Goal: Task Accomplishment & Management: Manage account settings

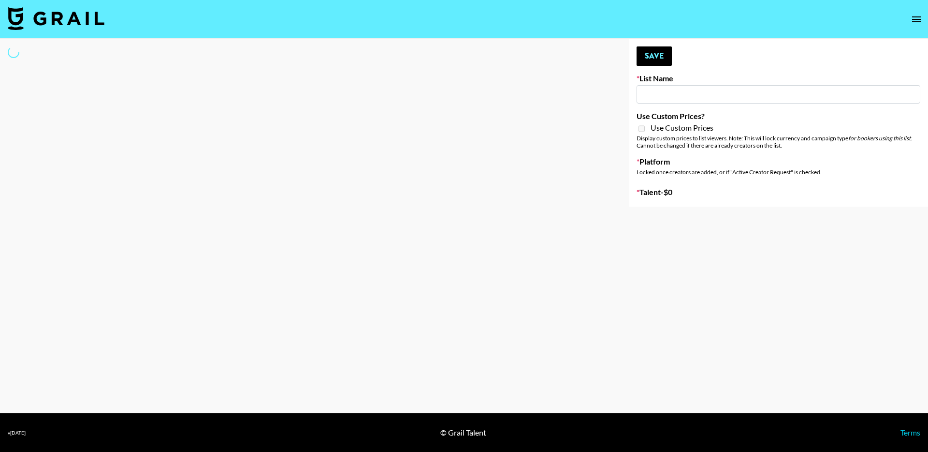
type input "R+H UK Dance List"
select select "Song"
type input "Gensmo (Tiktok)"
checkbox input "true"
select select "Brand"
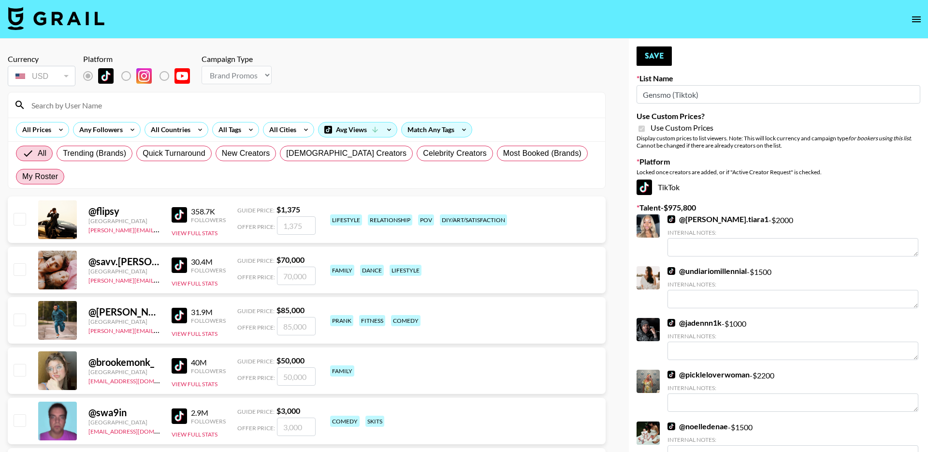
click at [58, 171] on span "My Roster" at bounding box center [40, 177] width 36 height 12
click at [22, 177] on input "My Roster" at bounding box center [22, 177] width 0 height 0
radio input "true"
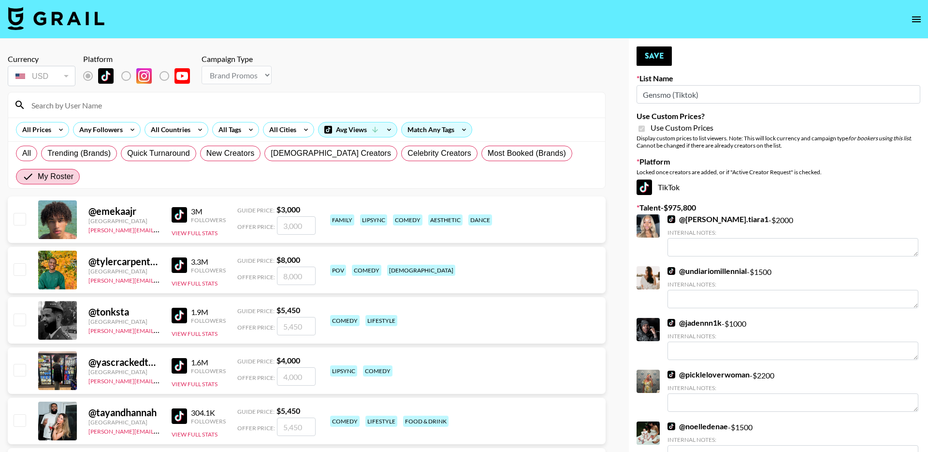
click at [20, 263] on input "checkbox" at bounding box center [20, 269] width 12 height 12
checkbox input "true"
drag, startPoint x: 310, startPoint y: 255, endPoint x: 270, endPoint y: 255, distance: 40.1
click at [270, 266] on div "Offer Price: 8000" at bounding box center [276, 275] width 78 height 18
type input "4"
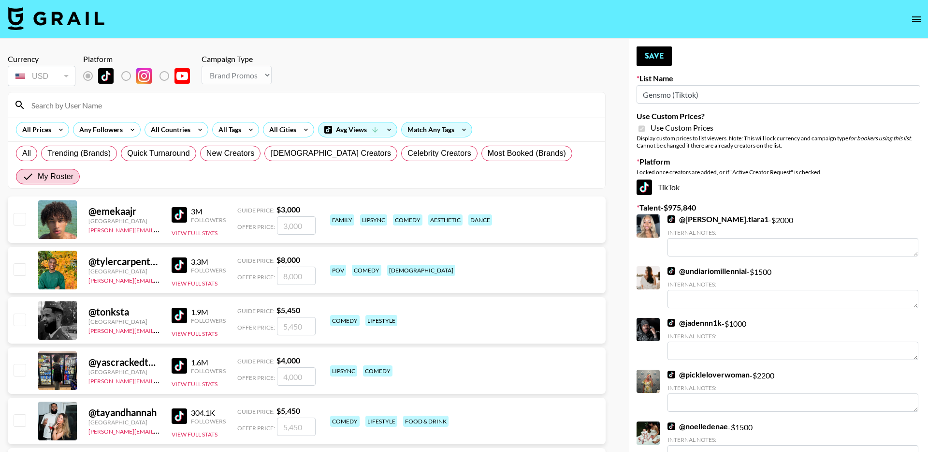
checkbox input "false"
type input "4"
checkbox input "true"
type input "3"
checkbox input "true"
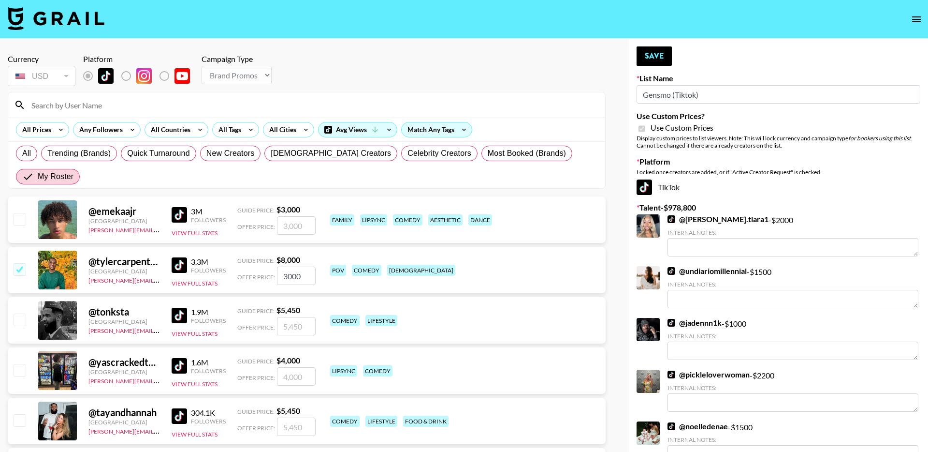
type input "3000"
click at [17, 313] on input "checkbox" at bounding box center [20, 319] width 12 height 12
checkbox input "true"
drag, startPoint x: 305, startPoint y: 303, endPoint x: 269, endPoint y: 303, distance: 35.3
click at [270, 317] on div "Offer Price: 5450" at bounding box center [276, 326] width 78 height 18
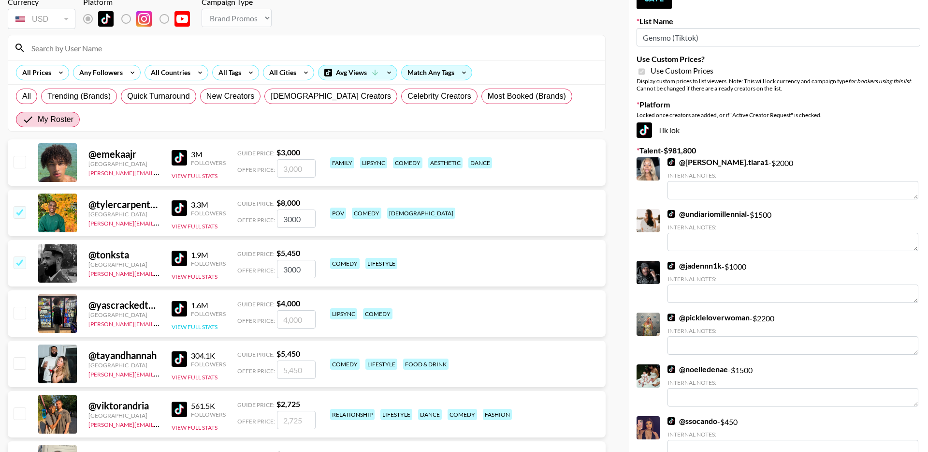
scroll to position [58, 0]
type input "3000"
click at [23, 356] on input "checkbox" at bounding box center [20, 362] width 12 height 12
checkbox input "true"
drag, startPoint x: 304, startPoint y: 343, endPoint x: 252, endPoint y: 343, distance: 52.2
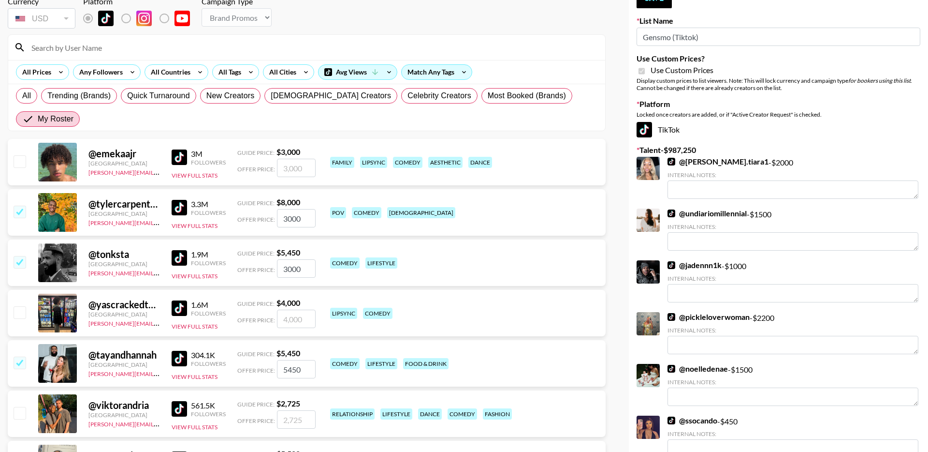
click at [252, 360] on div "Offer Price: 5450" at bounding box center [276, 369] width 78 height 18
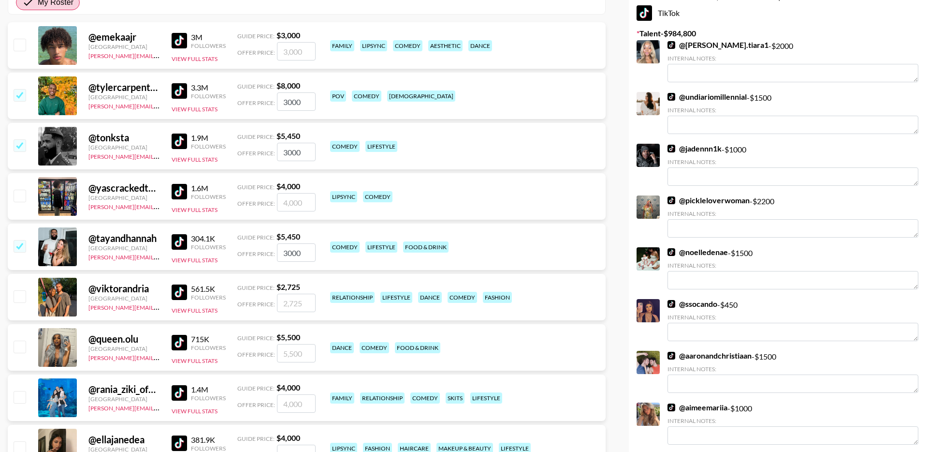
scroll to position [176, 0]
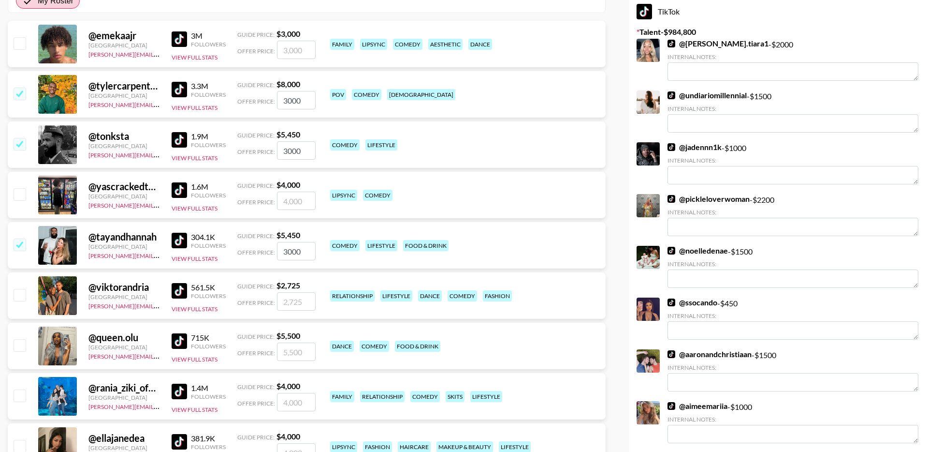
type input "3000"
click at [20, 289] on input "checkbox" at bounding box center [20, 295] width 12 height 12
checkbox input "true"
drag, startPoint x: 307, startPoint y: 278, endPoint x: 249, endPoint y: 278, distance: 58.0
click at [251, 292] on div "Offer Price: 2725" at bounding box center [276, 301] width 78 height 18
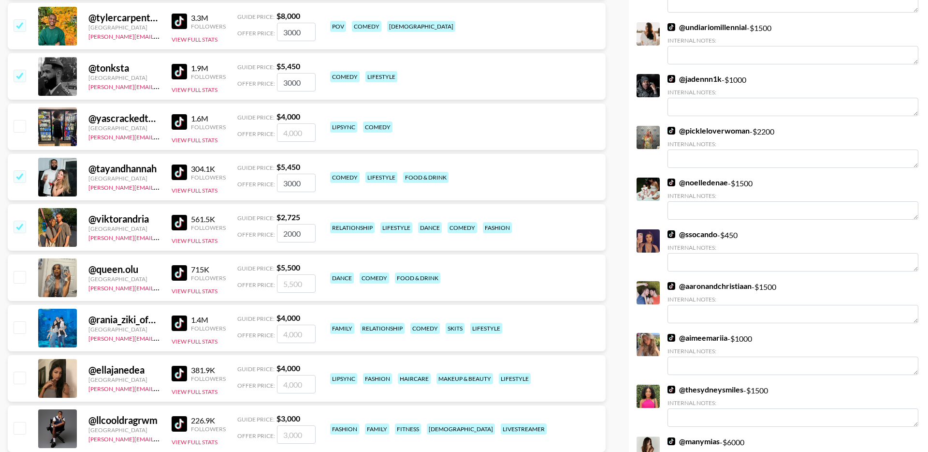
scroll to position [246, 0]
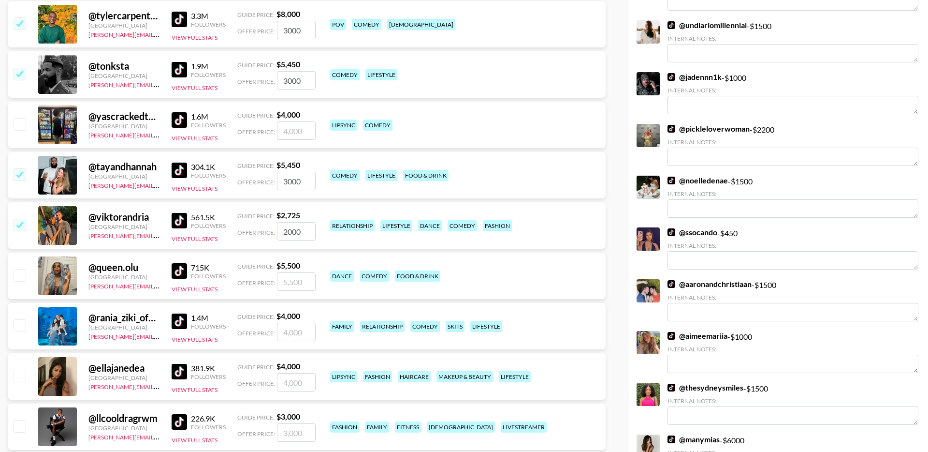
type input "2000"
click at [20, 319] on input "checkbox" at bounding box center [20, 325] width 12 height 12
checkbox input "true"
drag, startPoint x: 311, startPoint y: 308, endPoint x: 242, endPoint y: 316, distance: 69.1
click at [242, 323] on div "Offer Price: 4000" at bounding box center [276, 332] width 78 height 18
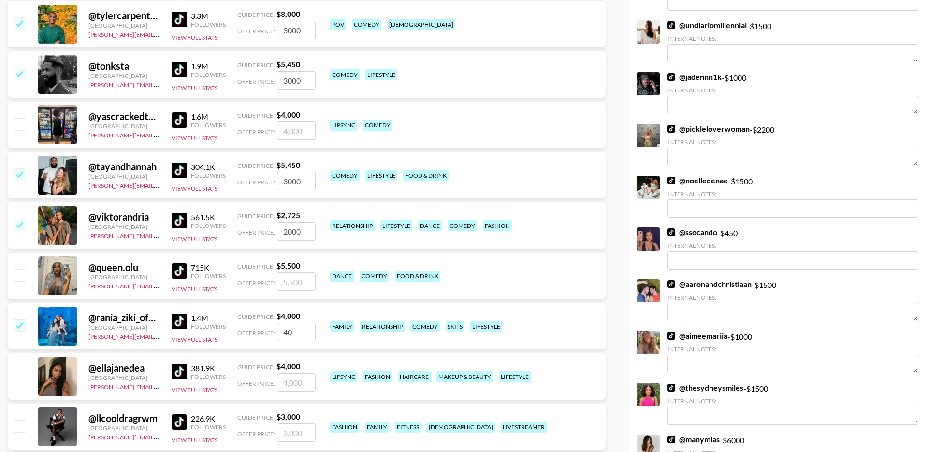
type input "4"
checkbox input "true"
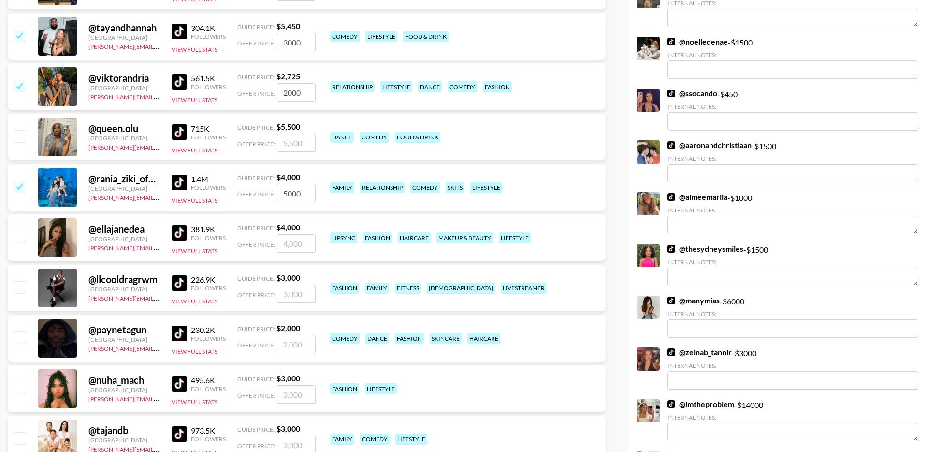
scroll to position [391, 0]
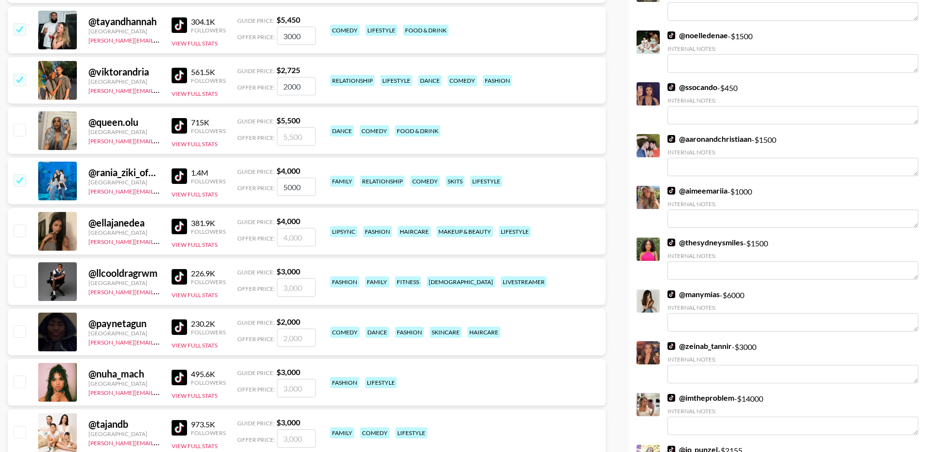
type input "5000"
click at [15, 224] on input "checkbox" at bounding box center [20, 230] width 12 height 12
checkbox input "true"
drag, startPoint x: 307, startPoint y: 213, endPoint x: 275, endPoint y: 213, distance: 31.9
click at [275, 228] on div "Offer Price: 4000" at bounding box center [276, 237] width 78 height 18
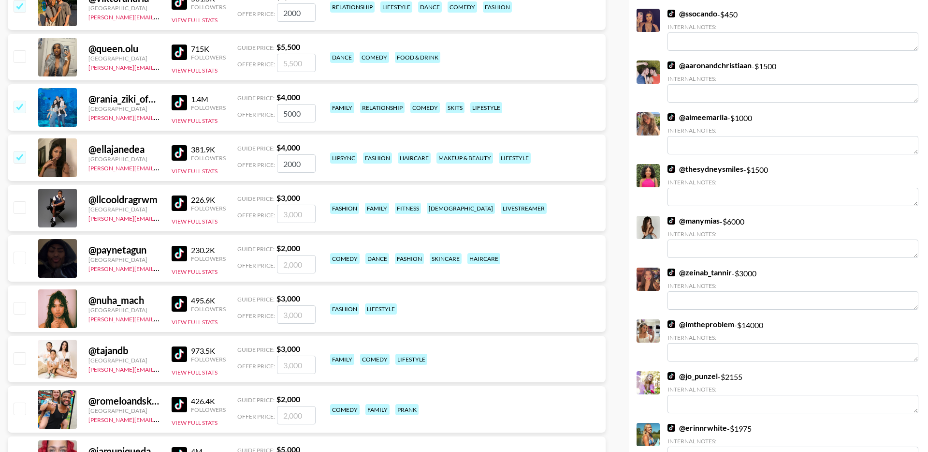
scroll to position [464, 0]
type input "2000"
click at [21, 353] on input "checkbox" at bounding box center [20, 359] width 12 height 12
checkbox input "true"
type input "3000"
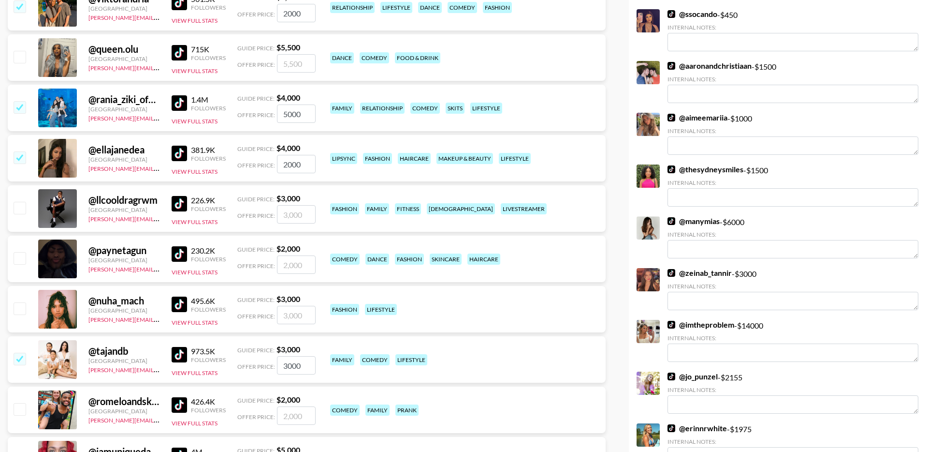
drag, startPoint x: 307, startPoint y: 344, endPoint x: 275, endPoint y: 344, distance: 31.9
click at [275, 356] on div "Offer Price: 3000" at bounding box center [276, 365] width 78 height 18
click at [22, 403] on input "checkbox" at bounding box center [20, 409] width 12 height 12
checkbox input "true"
type input "2000"
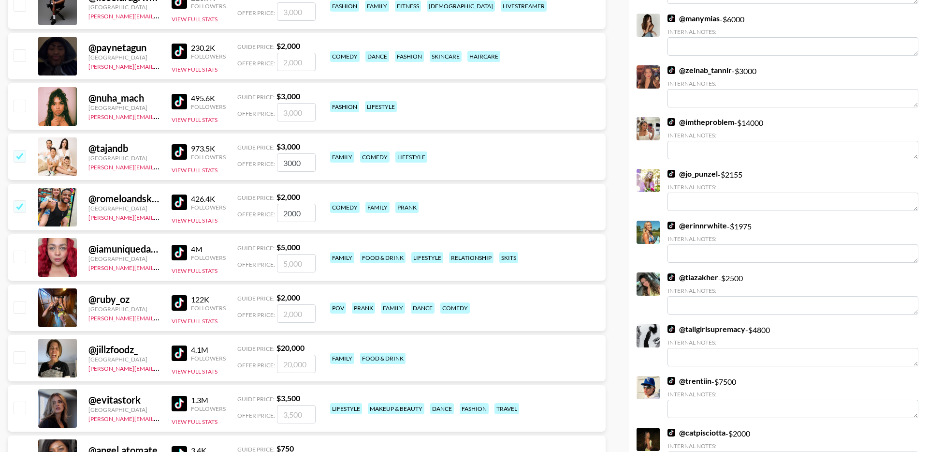
scroll to position [670, 0]
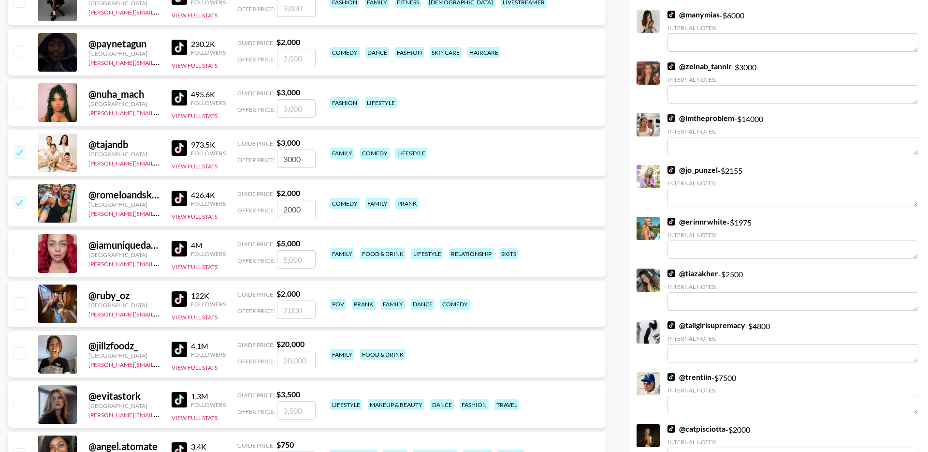
click at [20, 297] on input "checkbox" at bounding box center [20, 303] width 12 height 12
checkbox input "true"
click at [313, 300] on input "2000" at bounding box center [296, 309] width 39 height 18
drag, startPoint x: 313, startPoint y: 285, endPoint x: 279, endPoint y: 288, distance: 34.5
click at [279, 300] on input "2000" at bounding box center [296, 309] width 39 height 18
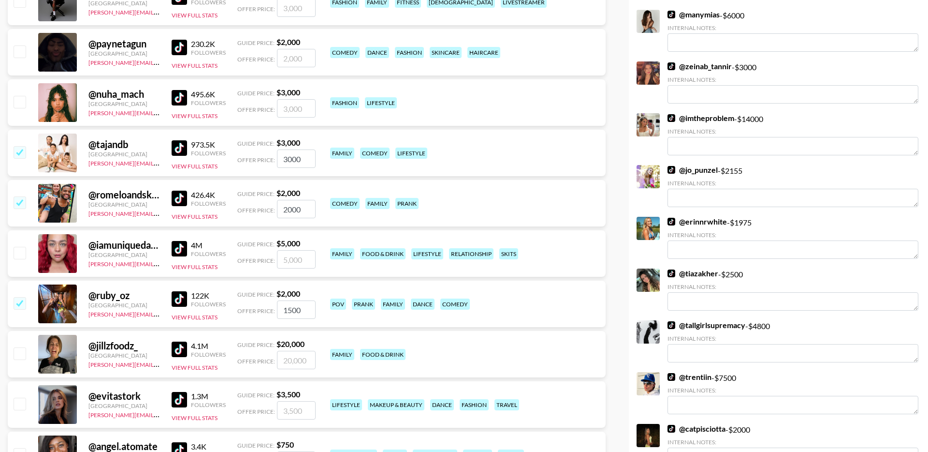
type input "1500"
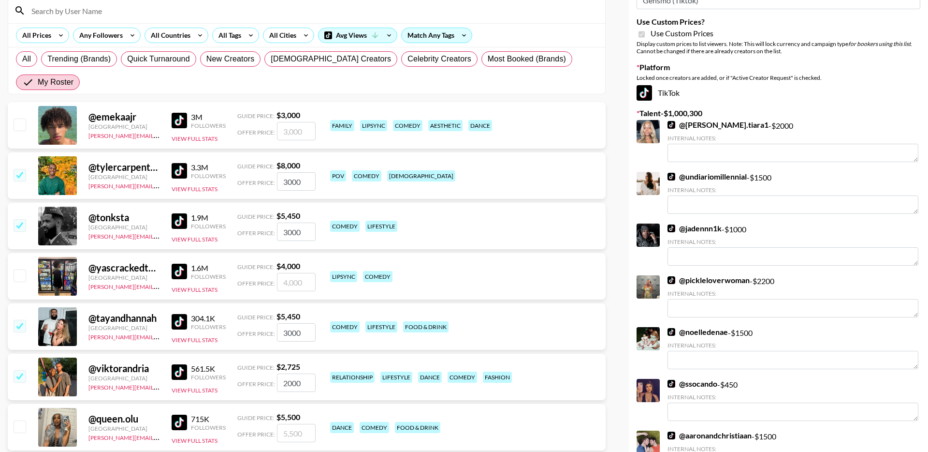
scroll to position [0, 0]
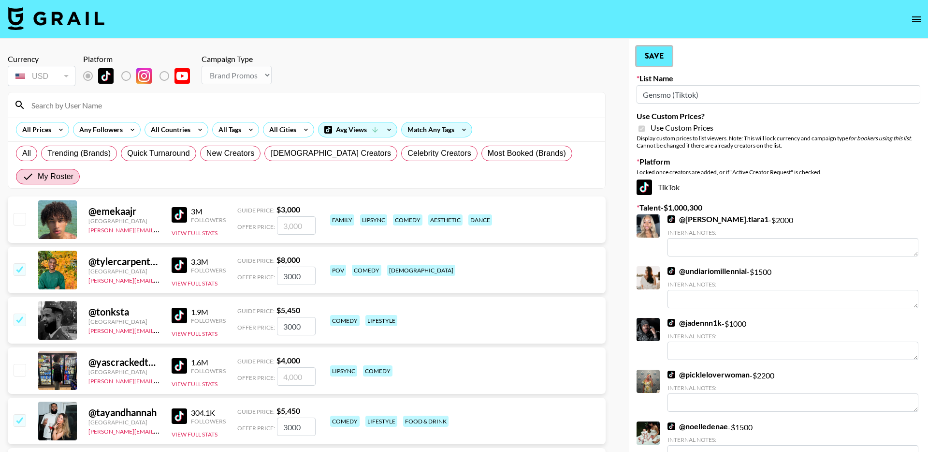
click at [652, 57] on button "Save" at bounding box center [654, 55] width 35 height 19
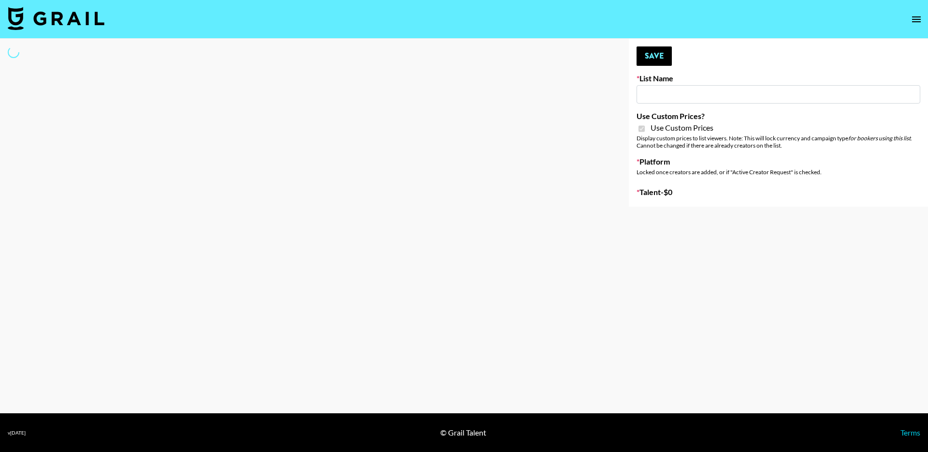
type input "Gensmo (IG)"
checkbox input "true"
select select "Brand"
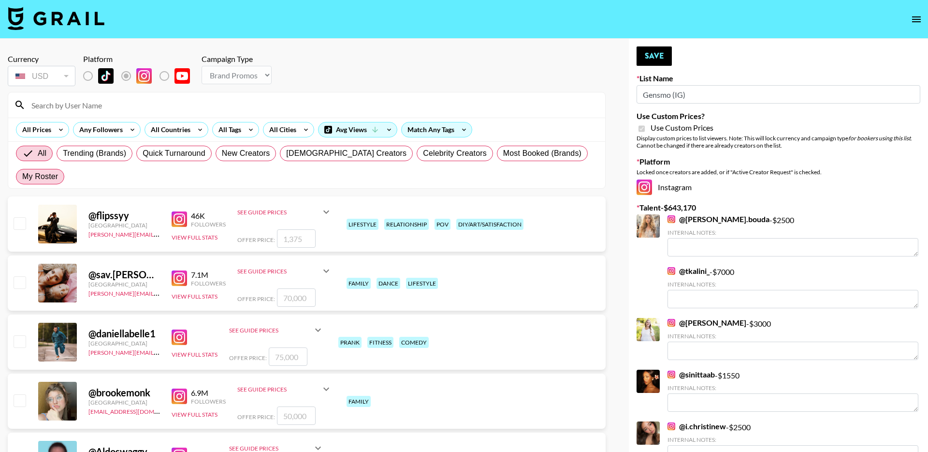
click at [58, 171] on span "My Roster" at bounding box center [40, 177] width 36 height 12
click at [22, 177] on input "My Roster" at bounding box center [22, 177] width 0 height 0
radio input "true"
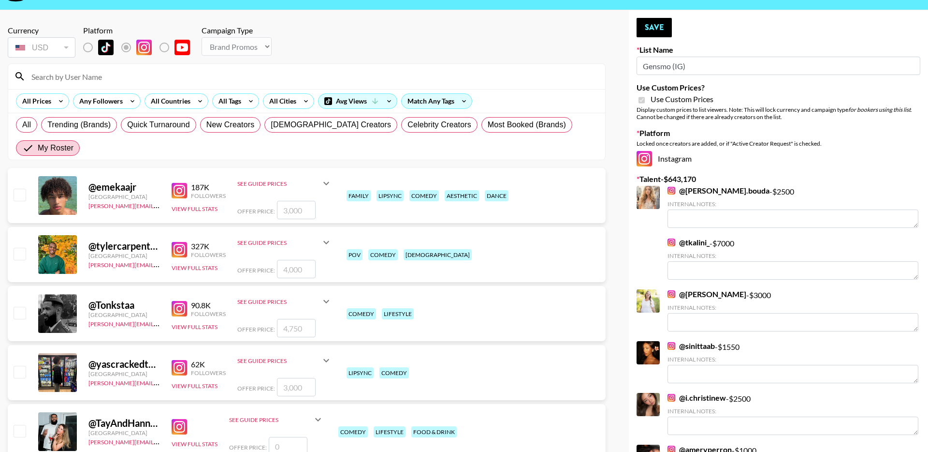
scroll to position [32, 0]
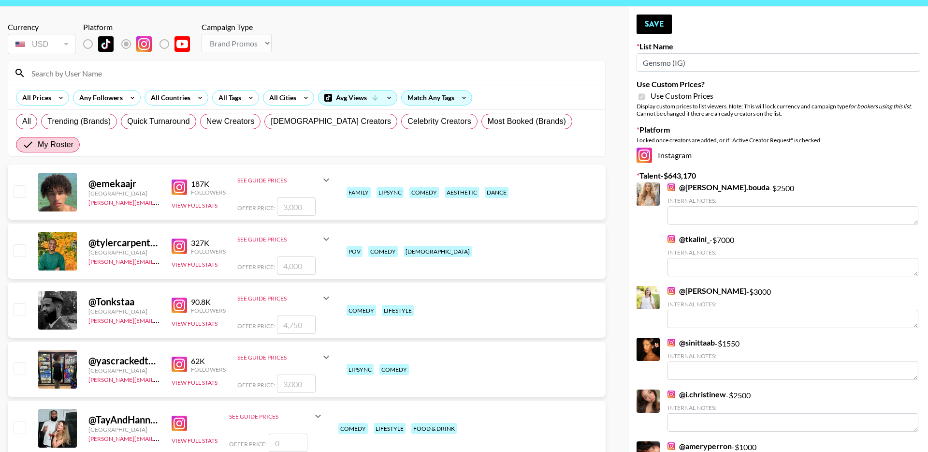
click at [21, 244] on input "checkbox" at bounding box center [20, 250] width 12 height 12
checkbox input "true"
drag, startPoint x: 303, startPoint y: 244, endPoint x: 270, endPoint y: 244, distance: 32.9
click at [270, 256] on div "Offer Price: 4000" at bounding box center [284, 265] width 95 height 18
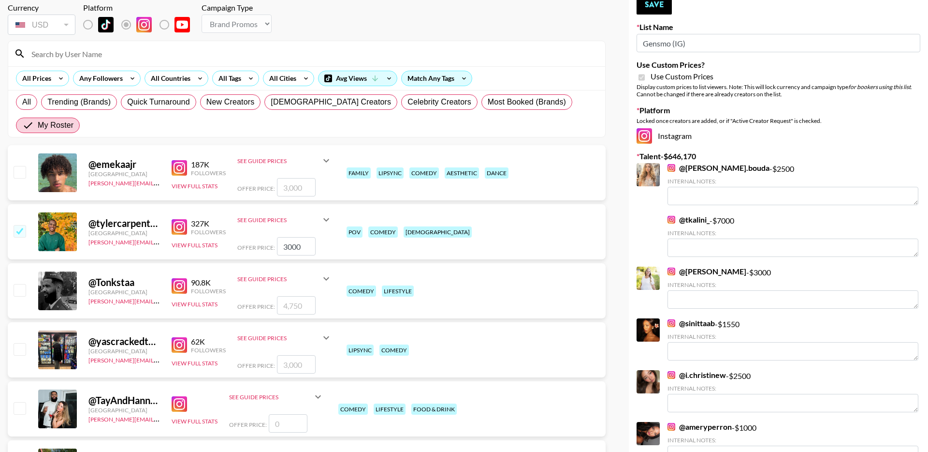
scroll to position [52, 0]
type input "3000"
click at [19, 283] on input "checkbox" at bounding box center [20, 289] width 12 height 12
checkbox input "true"
drag, startPoint x: 304, startPoint y: 280, endPoint x: 255, endPoint y: 280, distance: 48.4
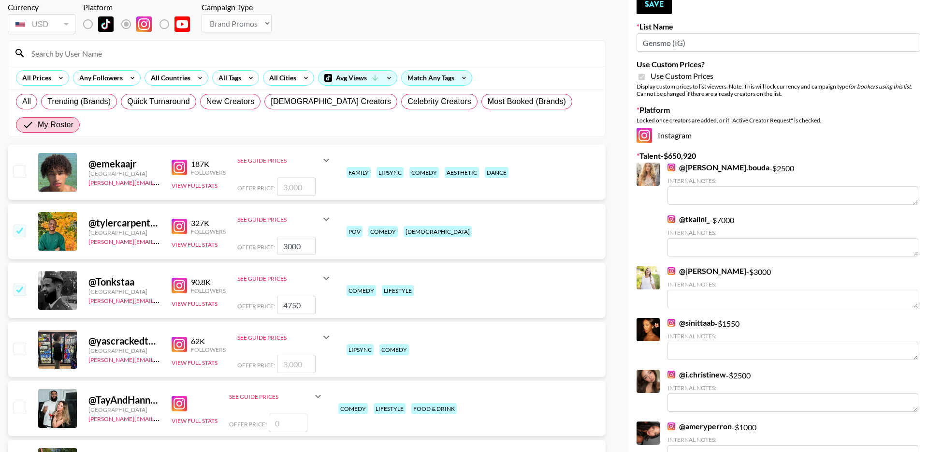
click at [257, 295] on div "Offer Price: 4750" at bounding box center [284, 304] width 95 height 18
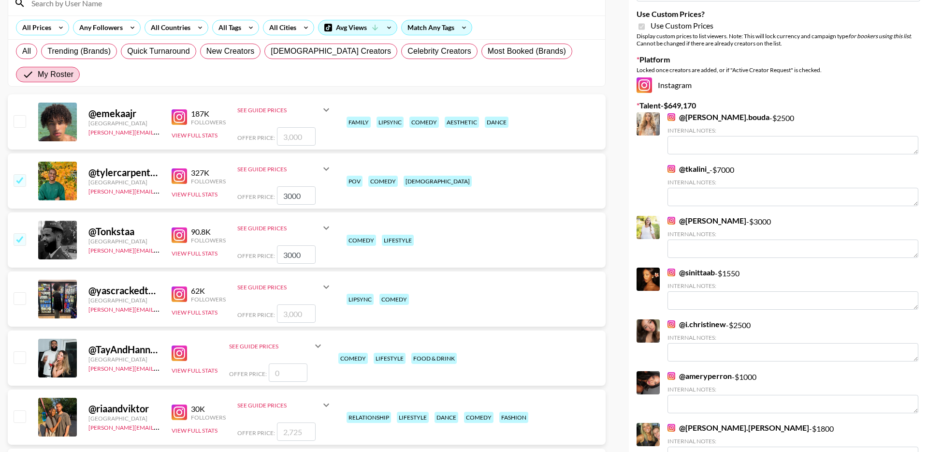
scroll to position [103, 0]
type input "3000"
click at [22, 349] on div at bounding box center [19, 357] width 15 height 16
click at [21, 351] on input "checkbox" at bounding box center [20, 357] width 12 height 12
click at [19, 351] on input "checkbox" at bounding box center [20, 357] width 12 height 12
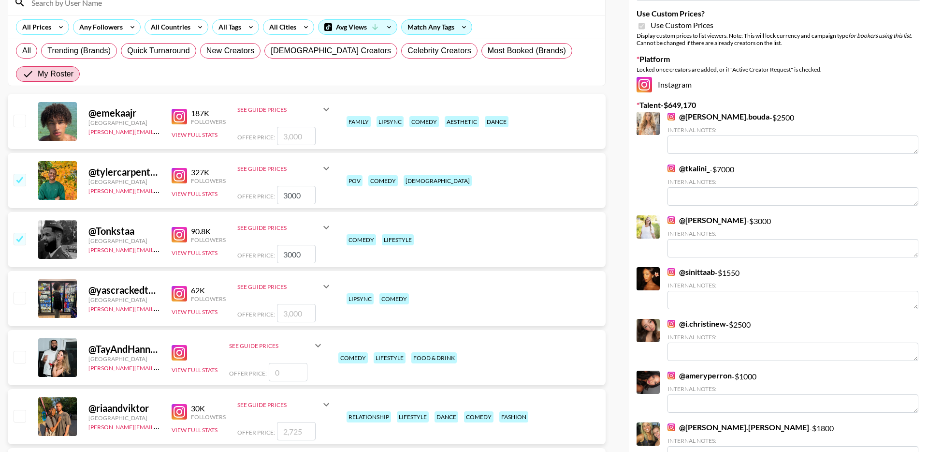
checkbox input "false"
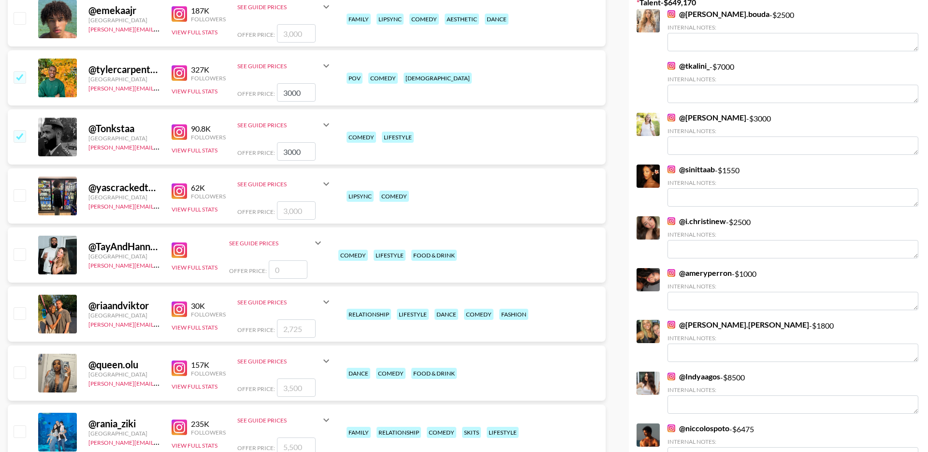
scroll to position [228, 0]
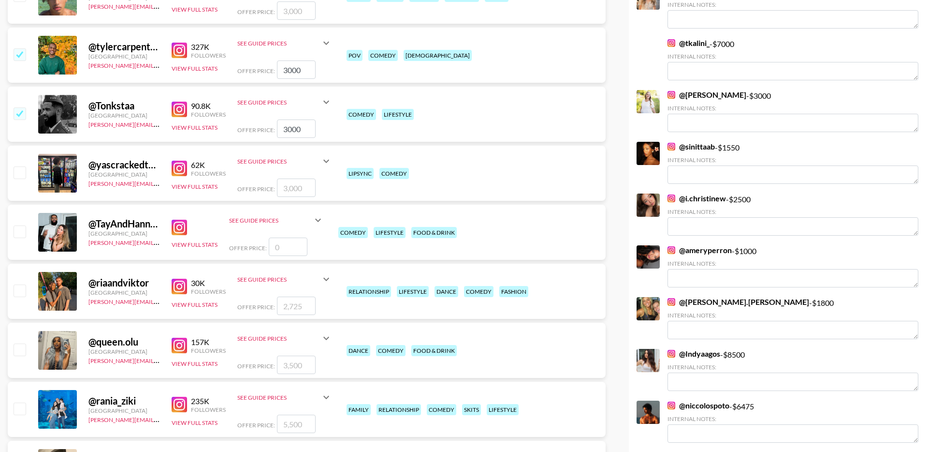
click at [19, 284] on input "checkbox" at bounding box center [20, 290] width 12 height 12
checkbox input "true"
drag, startPoint x: 307, startPoint y: 282, endPoint x: 263, endPoint y: 282, distance: 44.0
click at [263, 296] on div "Offer Price: 2725" at bounding box center [284, 305] width 95 height 18
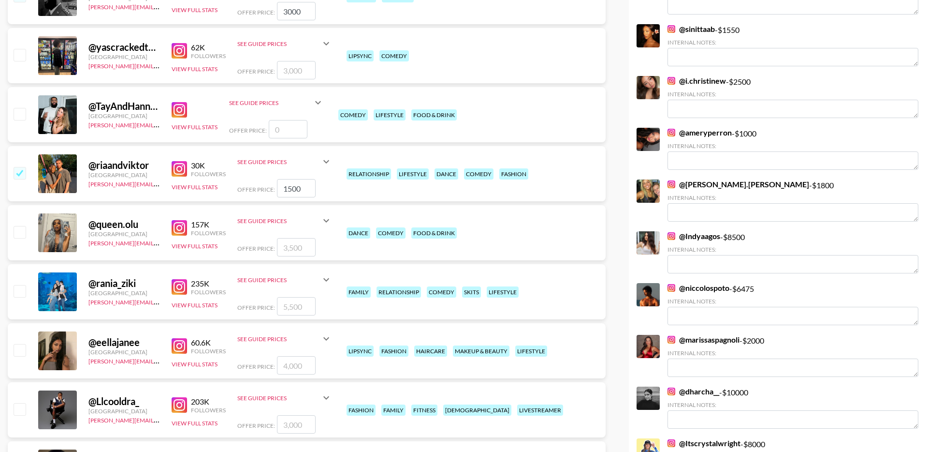
scroll to position [349, 0]
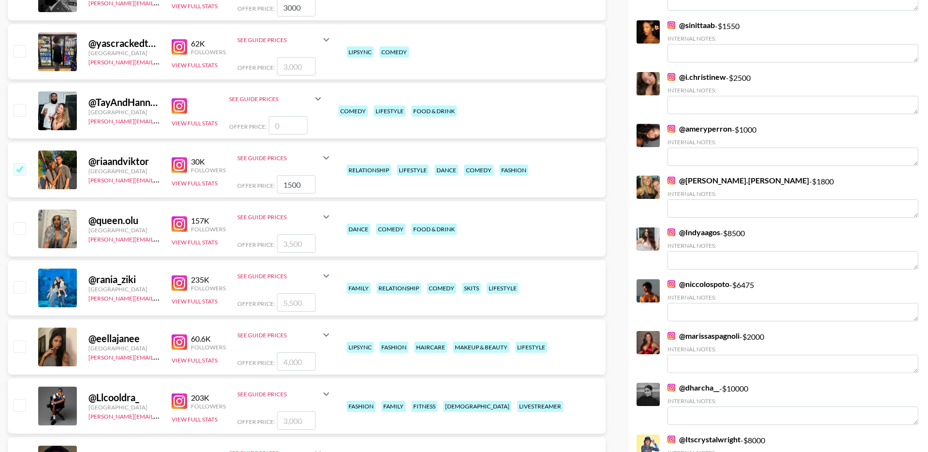
type input "1500"
click at [19, 281] on input "checkbox" at bounding box center [20, 287] width 12 height 12
checkbox input "true"
drag, startPoint x: 305, startPoint y: 280, endPoint x: 278, endPoint y: 280, distance: 26.6
click at [278, 293] on input "5500" at bounding box center [296, 302] width 39 height 18
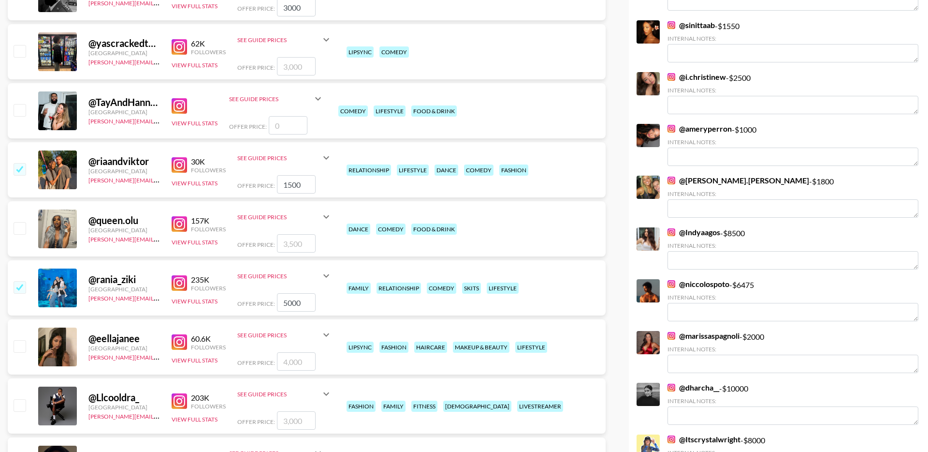
type input "5000"
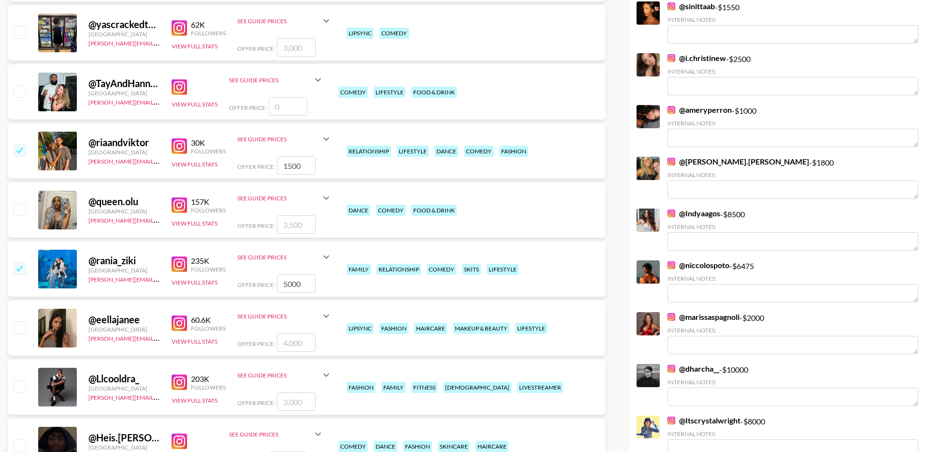
scroll to position [373, 0]
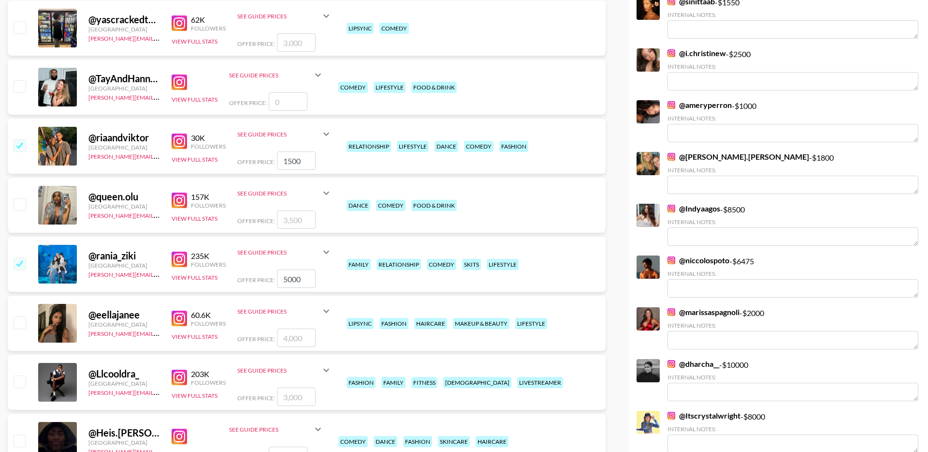
click at [24, 316] on input "checkbox" at bounding box center [20, 322] width 12 height 12
checkbox input "true"
drag, startPoint x: 310, startPoint y: 319, endPoint x: 273, endPoint y: 313, distance: 37.8
click at [273, 328] on div "Offer Price: 4000" at bounding box center [284, 337] width 95 height 18
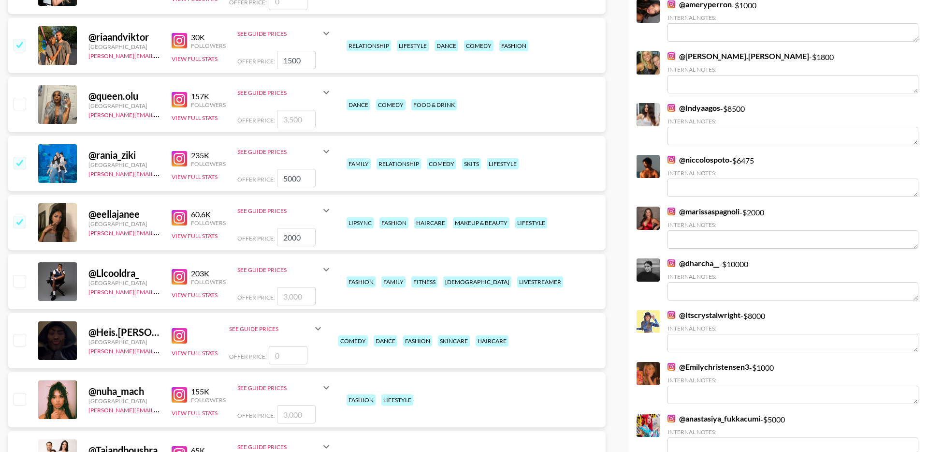
scroll to position [500, 0]
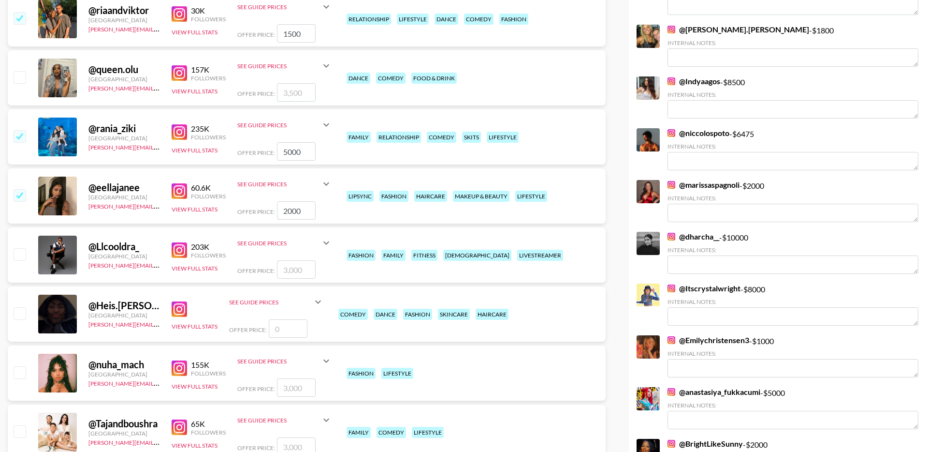
type input "2000"
click at [305, 260] on input "number" at bounding box center [296, 269] width 39 height 18
type input "2"
checkbox input "true"
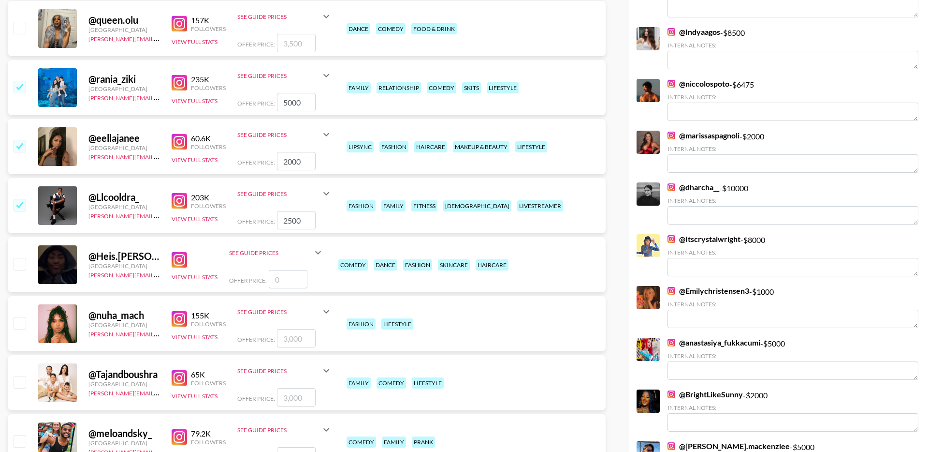
scroll to position [550, 0]
type input "2500"
click at [19, 375] on input "checkbox" at bounding box center [20, 381] width 12 height 12
checkbox input "true"
type input "3000"
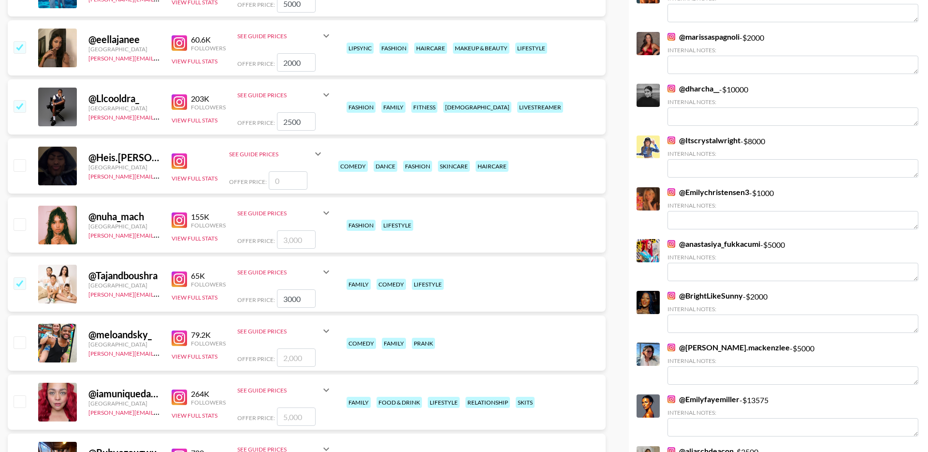
scroll to position [655, 0]
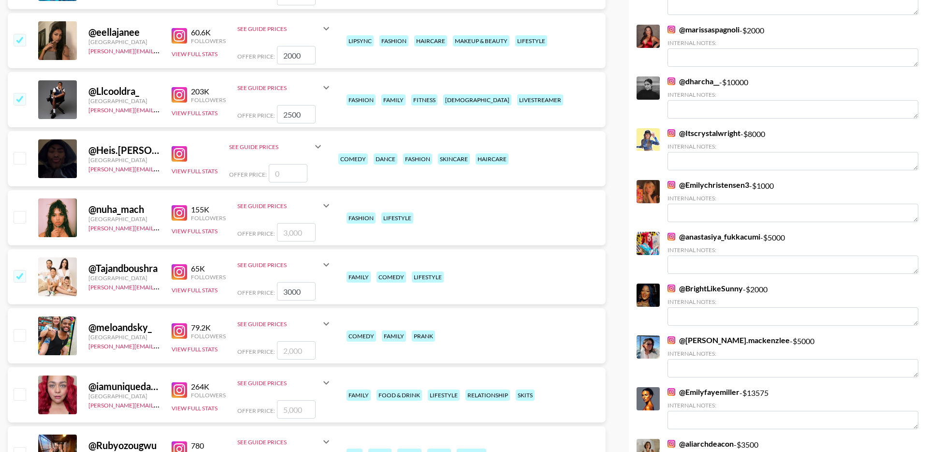
click at [20, 329] on input "checkbox" at bounding box center [20, 335] width 12 height 12
checkbox input "true"
type input "2000"
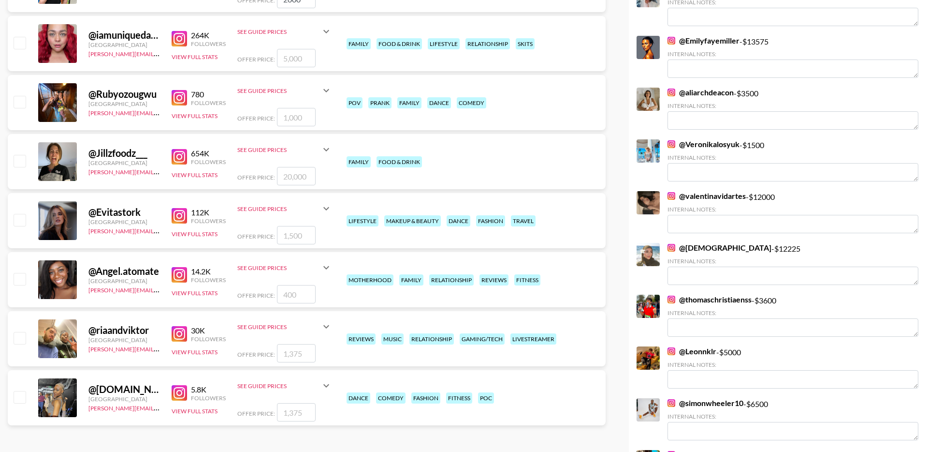
scroll to position [0, 0]
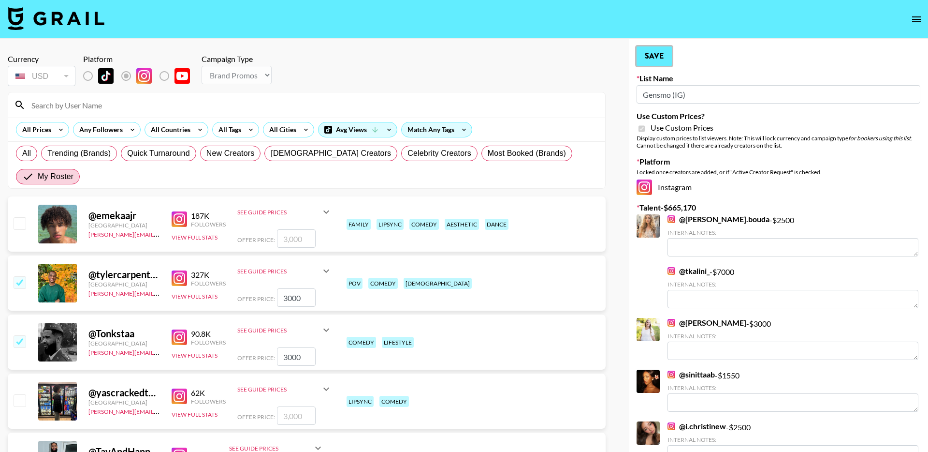
click at [648, 62] on button "Save" at bounding box center [654, 55] width 35 height 19
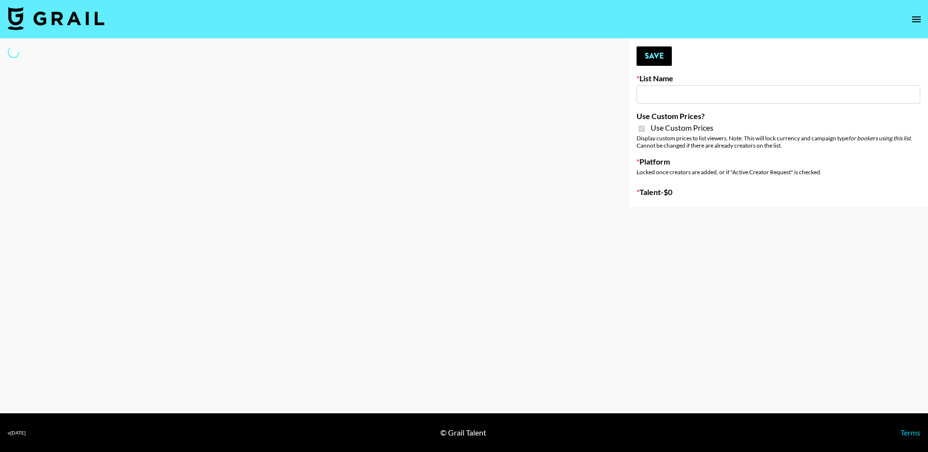
type input "Gensmo (Tiktok)"
checkbox input "true"
select select "Brand"
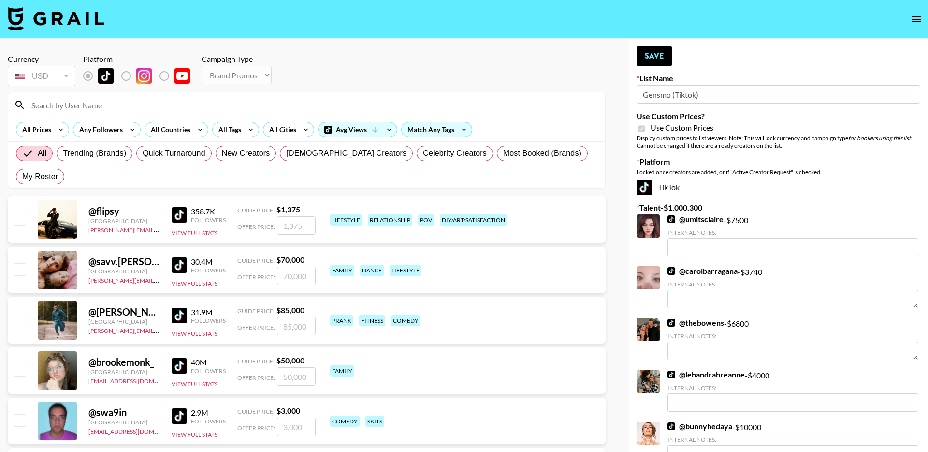
click at [58, 171] on span "My Roster" at bounding box center [40, 177] width 36 height 12
click at [22, 177] on input "My Roster" at bounding box center [22, 177] width 0 height 0
radio input "true"
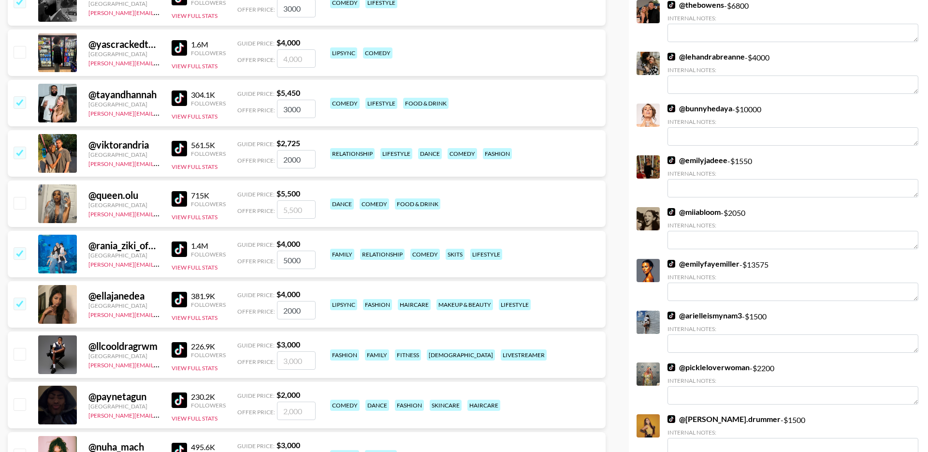
scroll to position [471, 0]
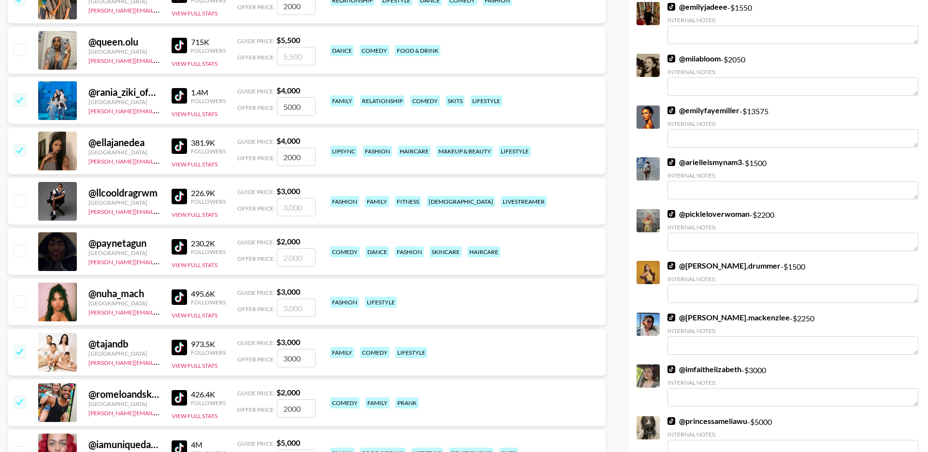
click at [19, 194] on input "checkbox" at bounding box center [20, 200] width 12 height 12
checkbox input "true"
drag, startPoint x: 304, startPoint y: 185, endPoint x: 269, endPoint y: 185, distance: 34.3
click at [270, 198] on div "Offer Price: 3000" at bounding box center [276, 207] width 78 height 18
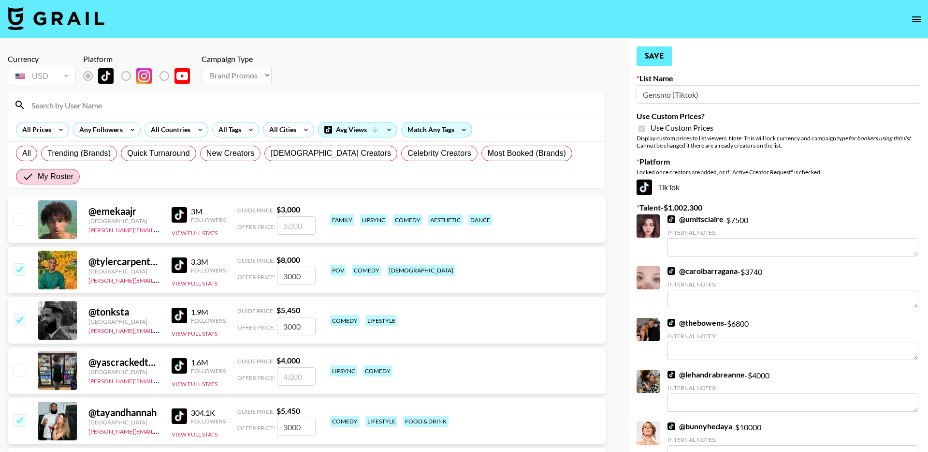
type input "2000"
click at [664, 57] on button "Save" at bounding box center [654, 55] width 35 height 19
